Goal: Information Seeking & Learning: Learn about a topic

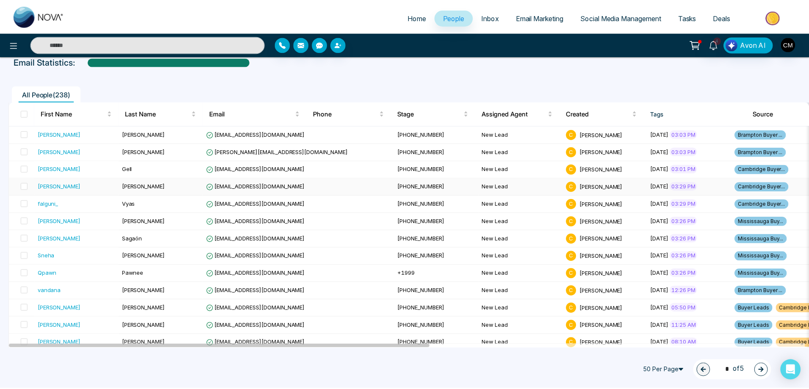
scroll to position [42, 0]
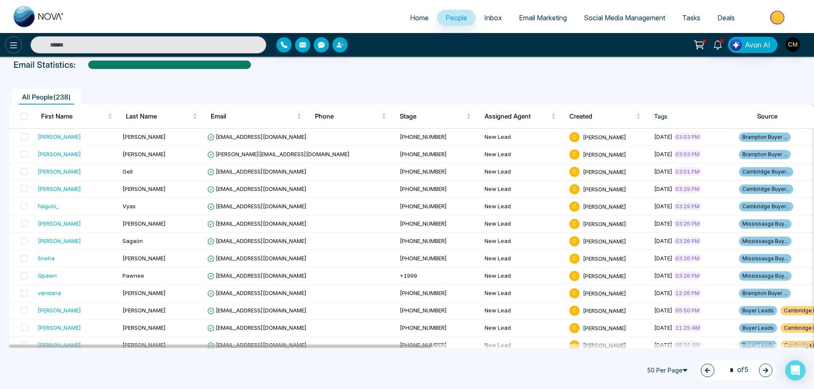
click at [17, 43] on icon at bounding box center [13, 45] width 10 height 10
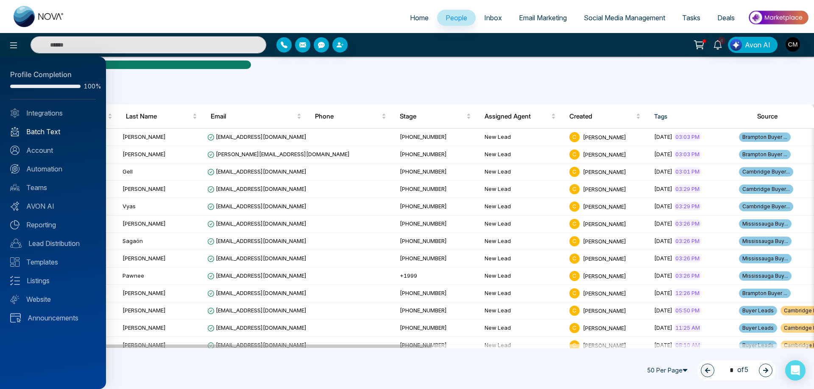
click at [46, 135] on link "Batch Text" at bounding box center [53, 132] width 86 height 10
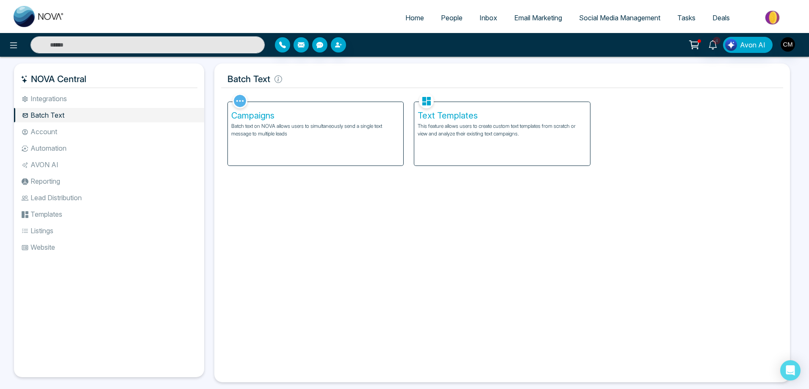
click at [42, 133] on li "Account" at bounding box center [109, 132] width 190 height 14
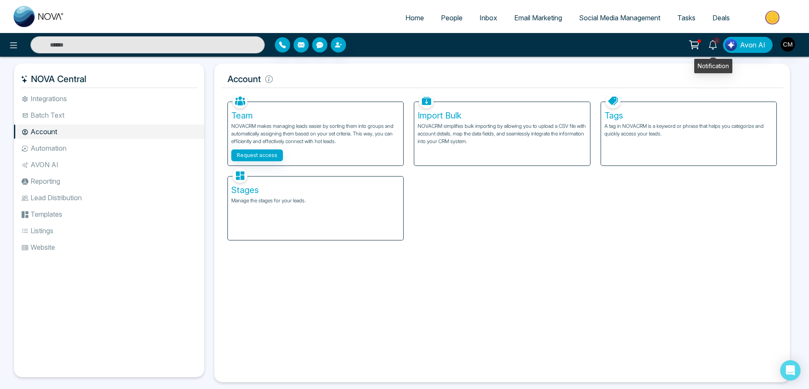
click at [717, 45] on icon at bounding box center [713, 44] width 9 height 9
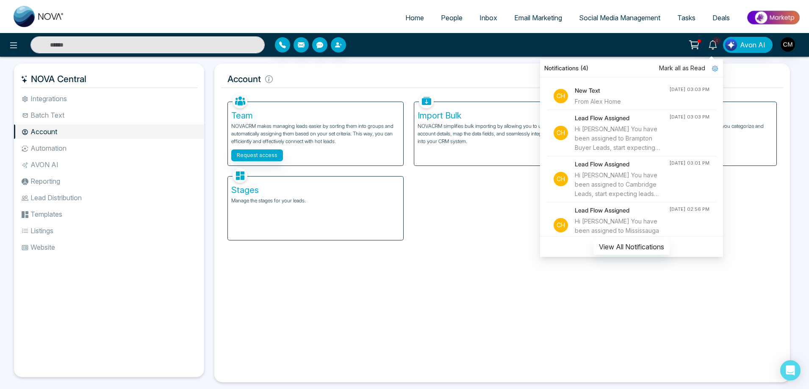
click at [683, 65] on span "Mark all as Read" at bounding box center [682, 68] width 46 height 9
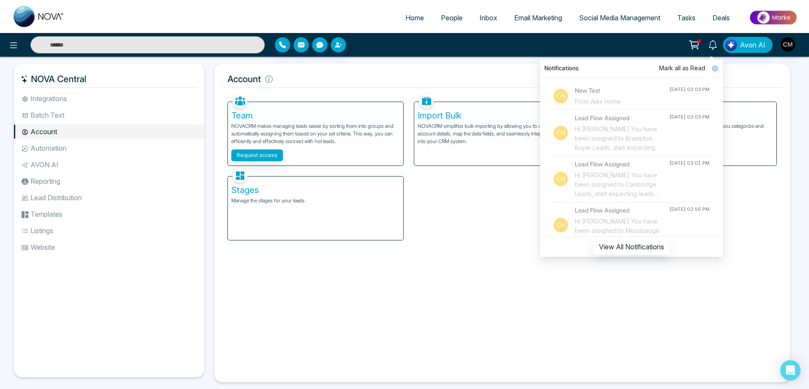
click at [24, 147] on icon at bounding box center [25, 148] width 7 height 7
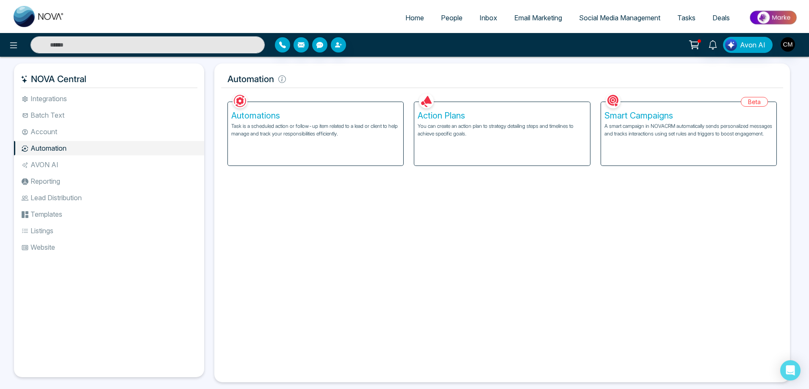
click at [684, 133] on p "A smart campaign in NOVACRM automatically sends personalized messages and track…" at bounding box center [689, 129] width 169 height 15
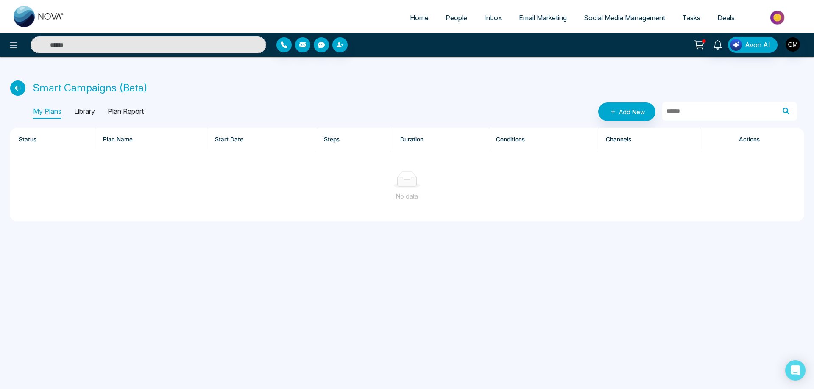
click at [94, 114] on p "Library" at bounding box center [84, 112] width 21 height 14
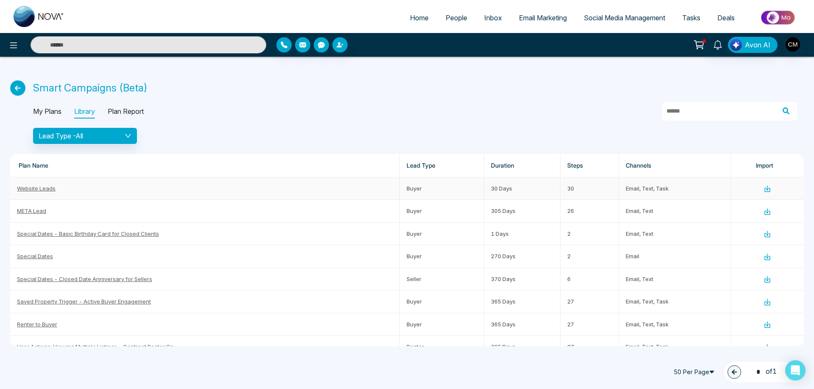
click at [22, 187] on link "Website Leads" at bounding box center [36, 188] width 39 height 7
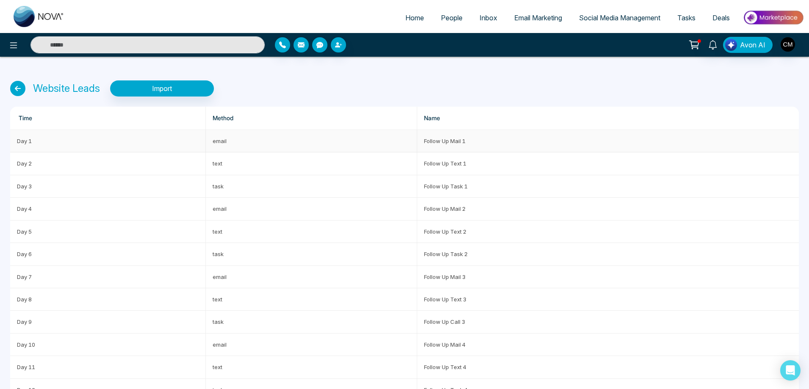
click at [54, 145] on td "Day 1" at bounding box center [108, 141] width 196 height 22
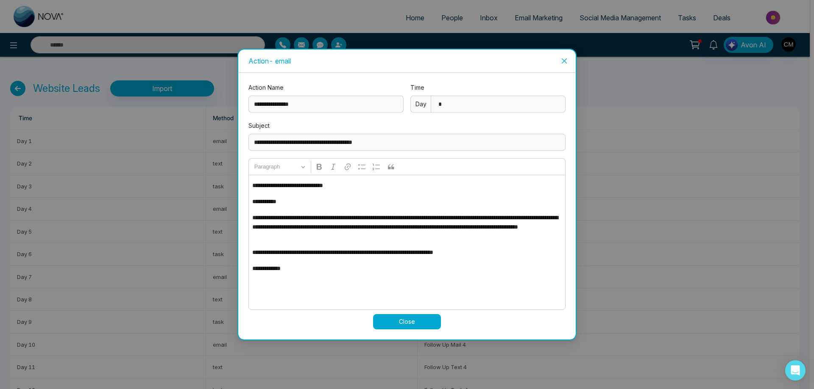
click at [569, 64] on span "Close" at bounding box center [564, 61] width 23 height 23
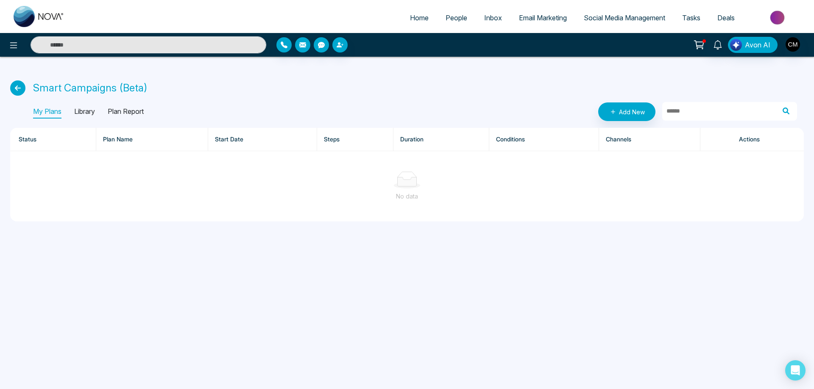
click at [44, 19] on img at bounding box center [39, 16] width 51 height 21
select select "*"
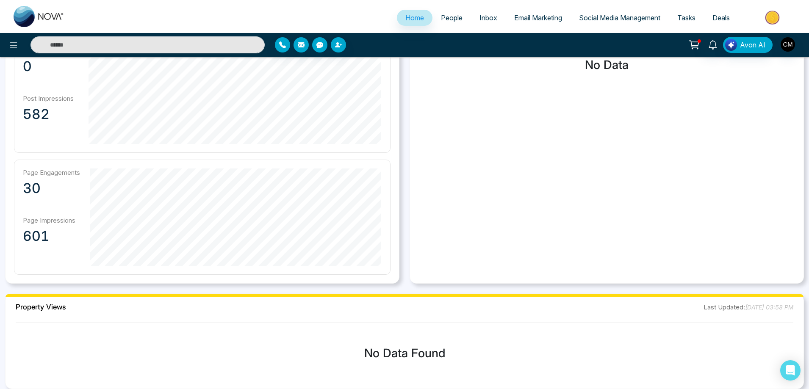
scroll to position [424, 0]
